Goal: Transaction & Acquisition: Subscribe to service/newsletter

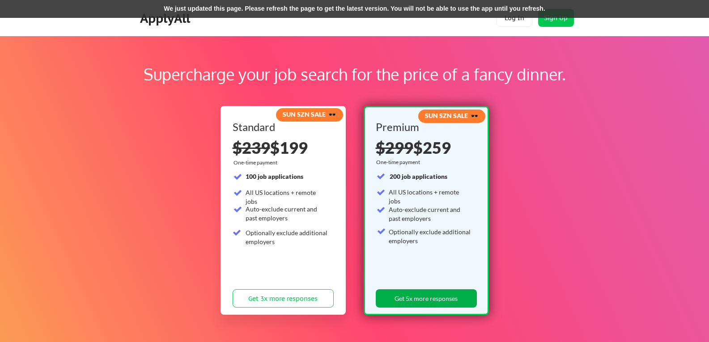
scroll to position [45, 0]
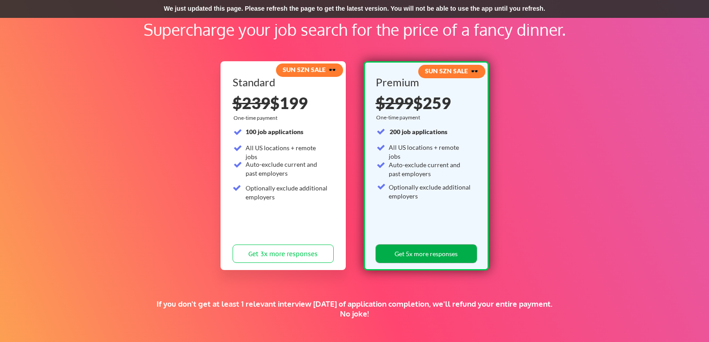
click at [431, 252] on button "Get 5x more responses" at bounding box center [426, 254] width 101 height 18
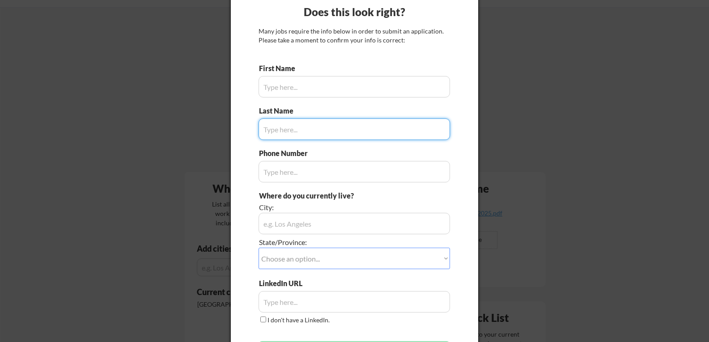
scroll to position [45, 0]
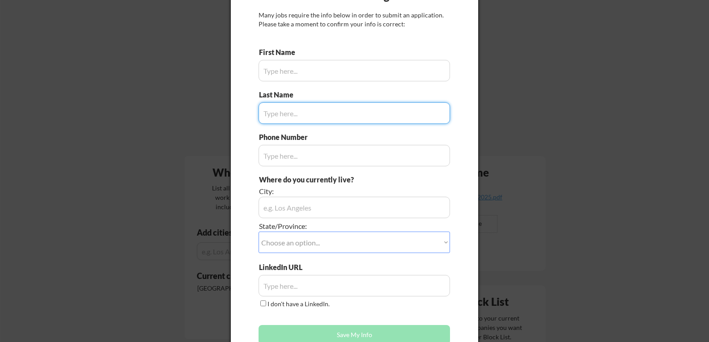
click at [361, 69] on input "input" at bounding box center [354, 70] width 191 height 21
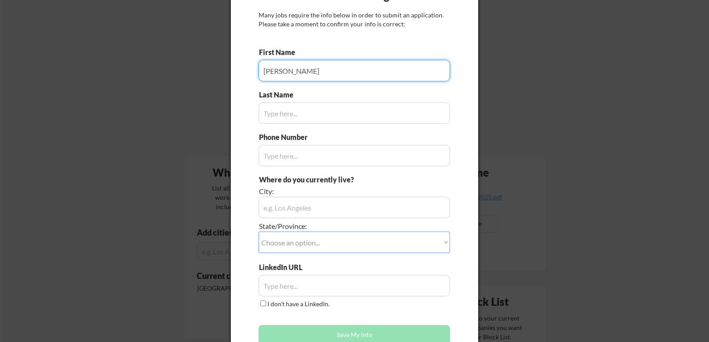
type input "Jason"
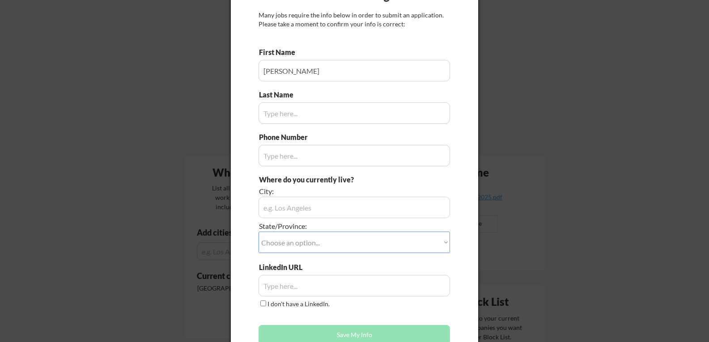
click at [326, 112] on input "input" at bounding box center [354, 112] width 191 height 21
click at [326, 113] on input "input" at bounding box center [354, 112] width 191 height 21
type input "Childs"
click at [296, 154] on input "input" at bounding box center [354, 155] width 191 height 21
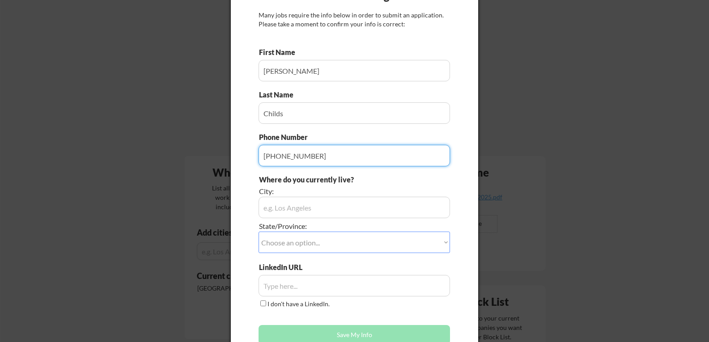
type input "865-640-6426"
click at [304, 207] on input "input" at bounding box center [354, 207] width 191 height 21
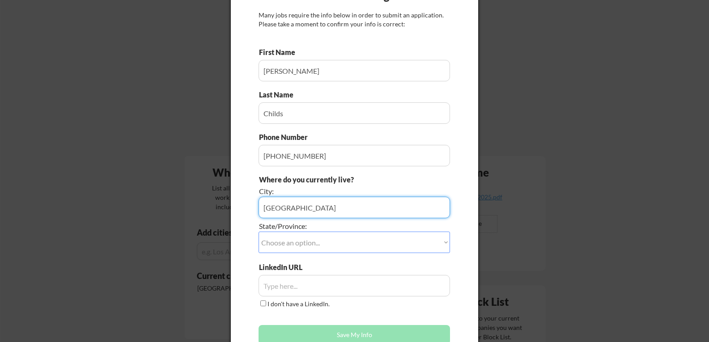
type input "Denver"
click at [336, 245] on select "Choose an option... Other/Not Applicable Alabama Alaska Alberta Arizona Arkansa…" at bounding box center [354, 242] width 191 height 21
select select ""Colorado""
click at [259, 232] on select "Choose an option... Other/Not Applicable Alabama Alaska Alberta Arizona Arkansa…" at bounding box center [354, 242] width 191 height 21
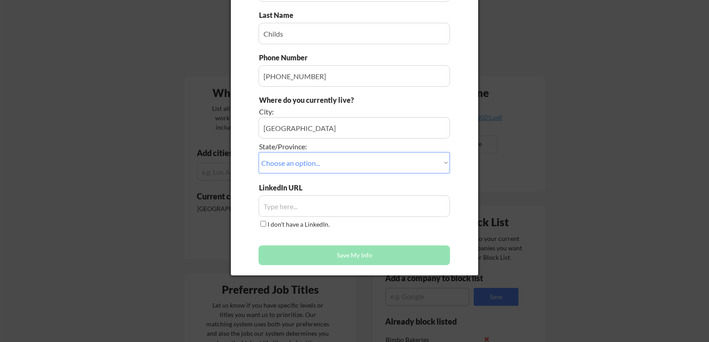
scroll to position [134, 0]
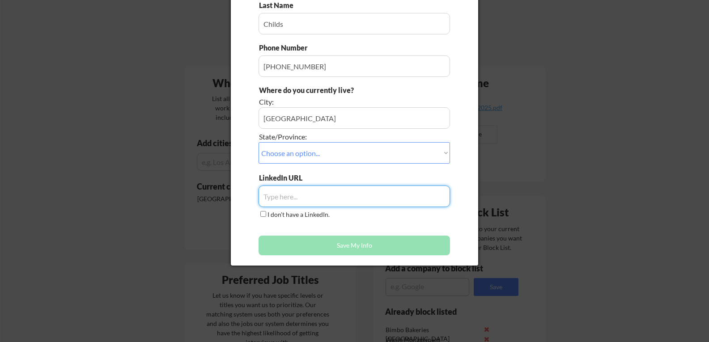
click at [313, 192] on input "input" at bounding box center [354, 196] width 191 height 21
paste input "https://www.linkedin.com/in/jason-childs-3b5b972/"
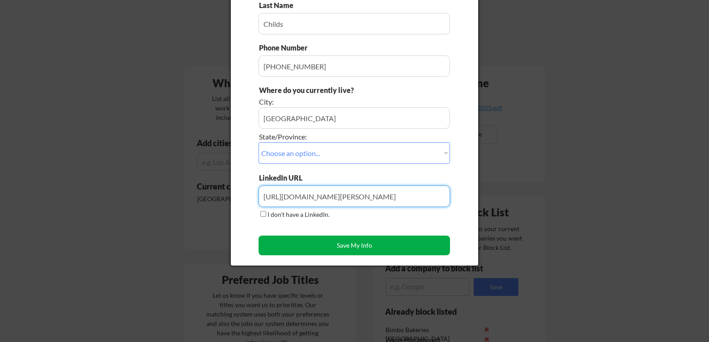
type input "https://www.linkedin.com/in/jason-childs-3b5b972/"
click at [363, 246] on button "Save My Info" at bounding box center [354, 246] width 191 height 20
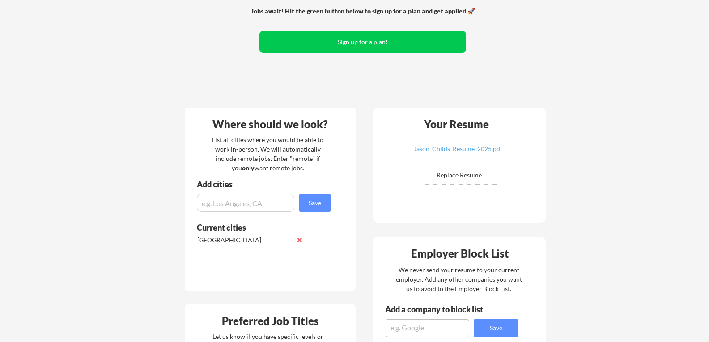
scroll to position [20, 0]
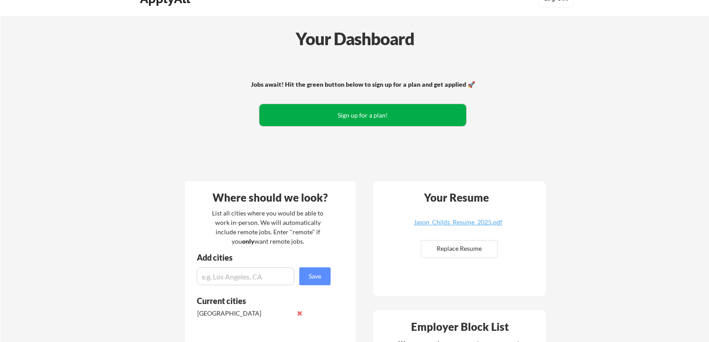
click at [373, 116] on button "Sign up for a plan!" at bounding box center [362, 115] width 207 height 22
